Goal: Information Seeking & Learning: Find specific fact

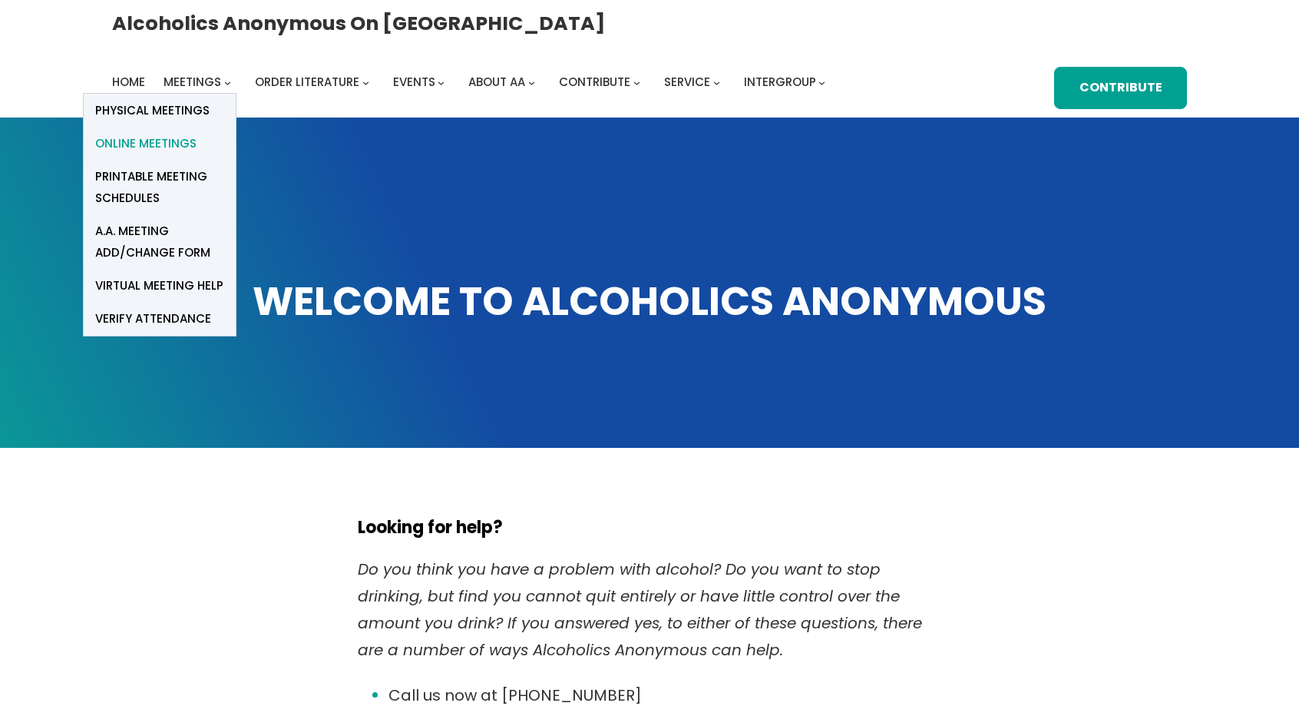
click at [197, 133] on span "Online Meetings" at bounding box center [145, 143] width 101 height 21
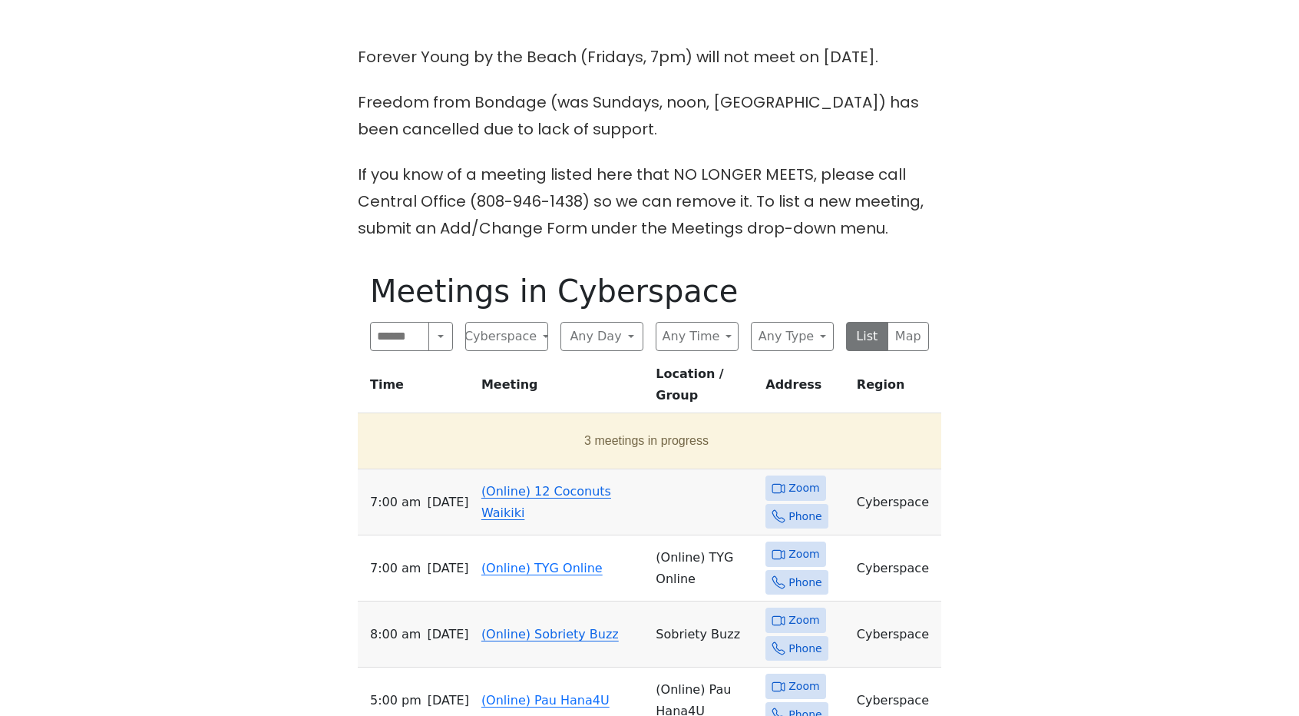
scroll to position [472, 0]
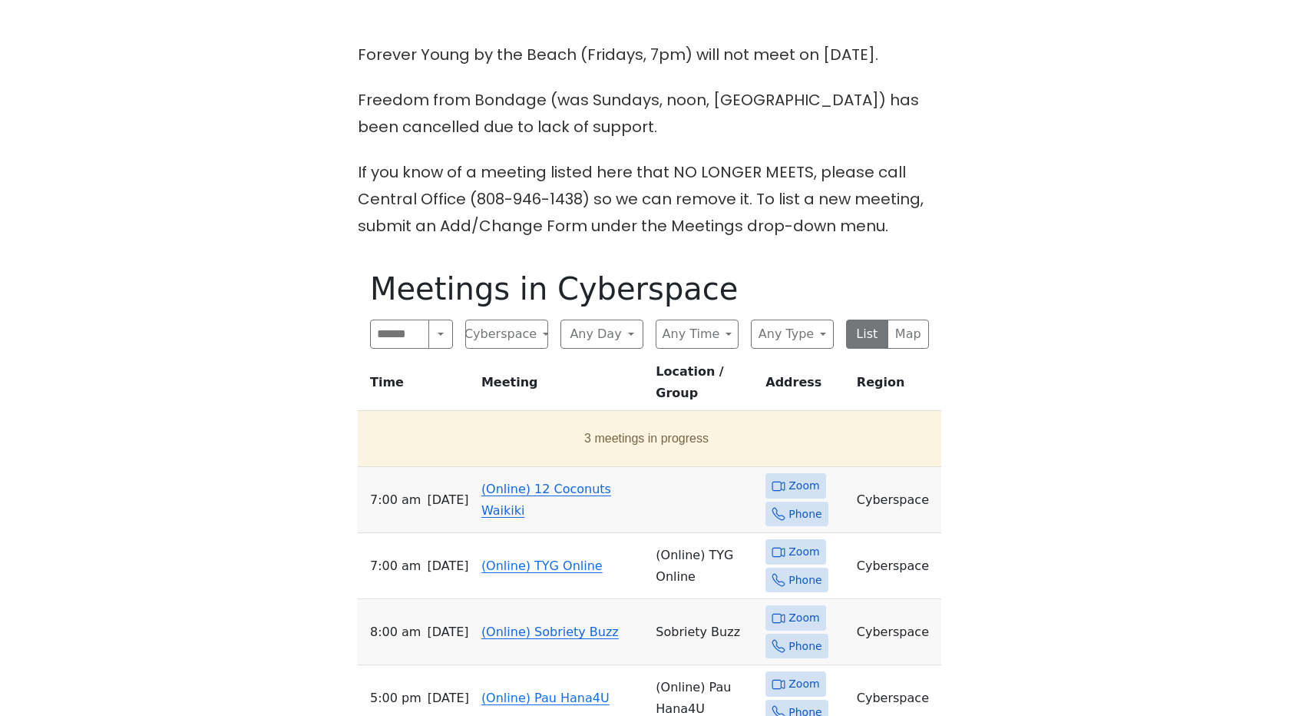
click at [792, 476] on span "Zoom" at bounding box center [803, 485] width 31 height 19
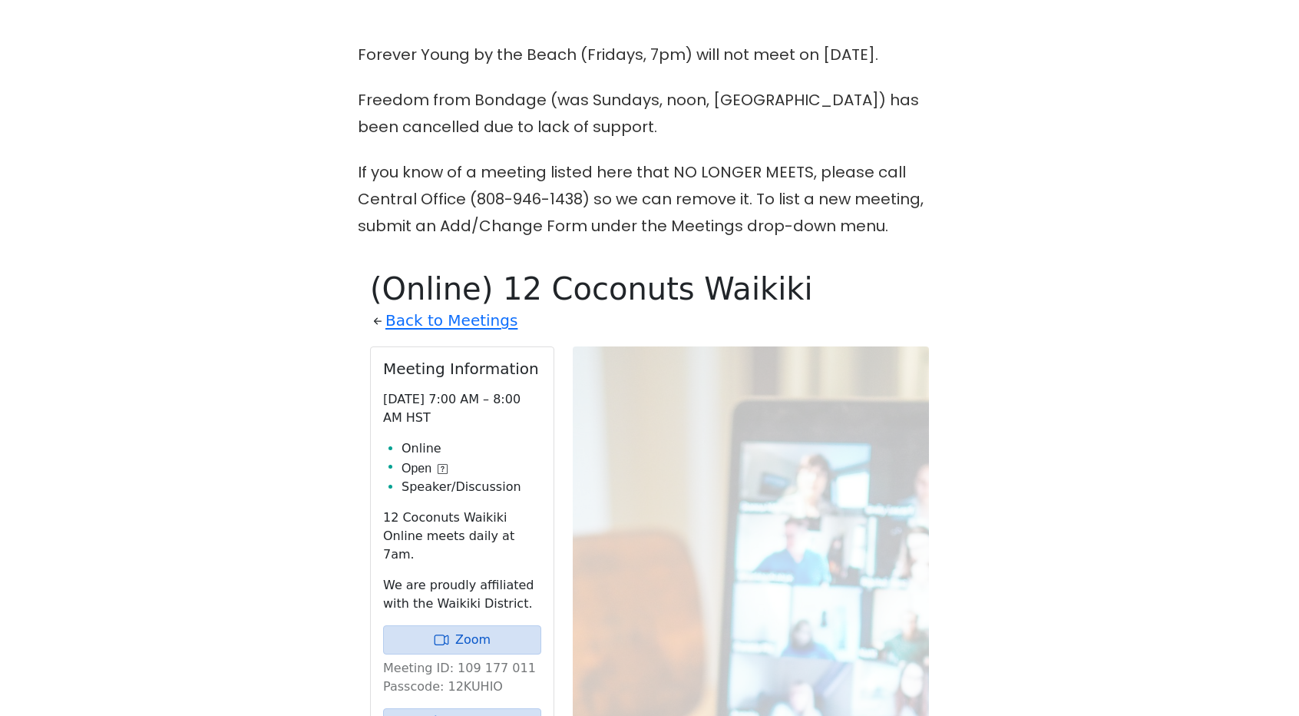
scroll to position [731, 0]
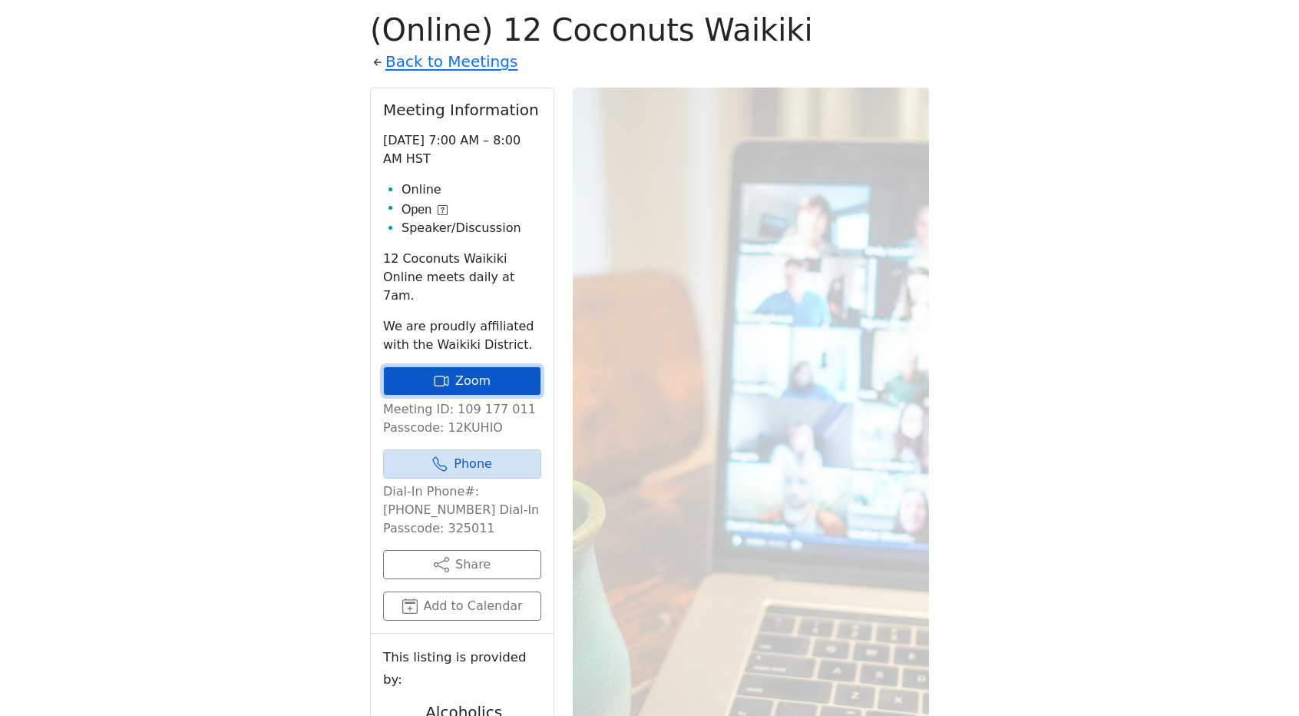
click at [496, 366] on link "Zoom" at bounding box center [462, 380] width 158 height 29
